Goal: Task Accomplishment & Management: Manage account settings

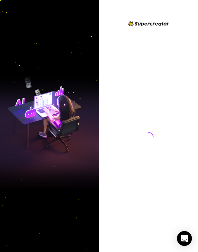
click at [125, 38] on div at bounding box center [148, 131] width 99 height 222
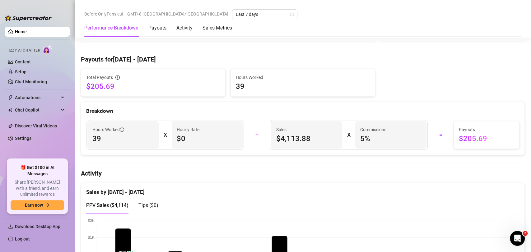
scroll to position [104, 0]
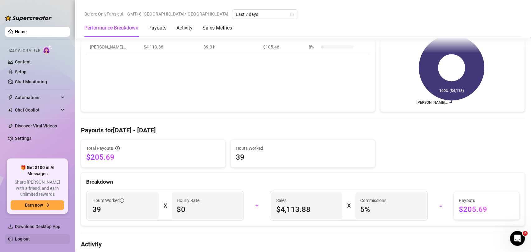
click at [30, 241] on link "Log out" at bounding box center [22, 239] width 15 height 5
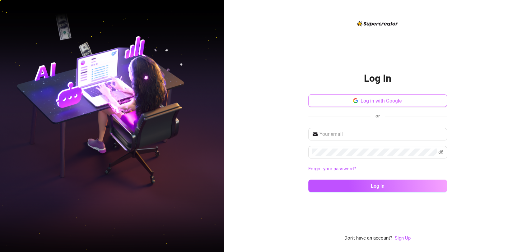
click at [198, 105] on button "Log in with Google" at bounding box center [377, 101] width 139 height 12
